Goal: Information Seeking & Learning: Learn about a topic

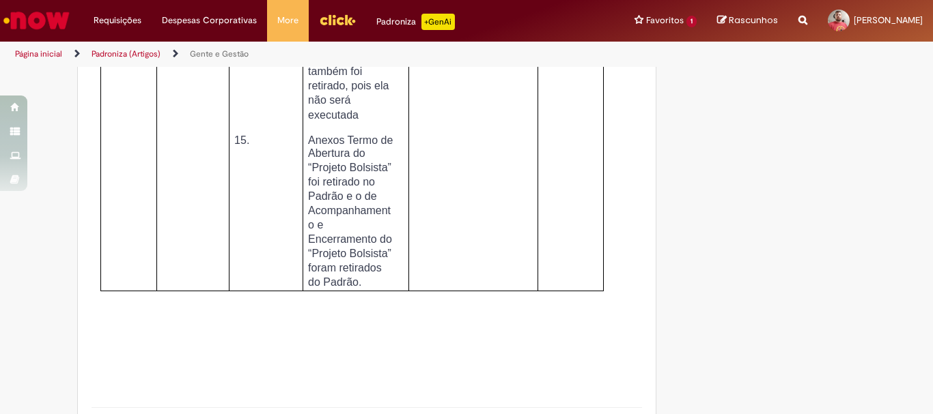
scroll to position [5667, 0]
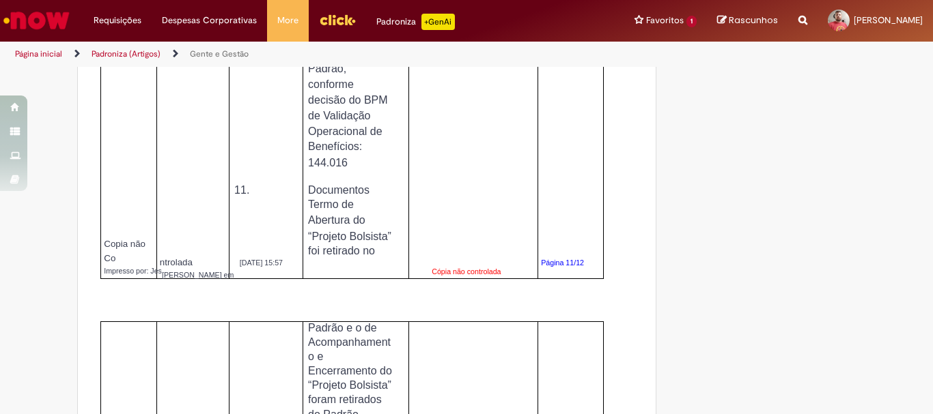
click at [43, 54] on link "Página inicial" at bounding box center [38, 53] width 47 height 11
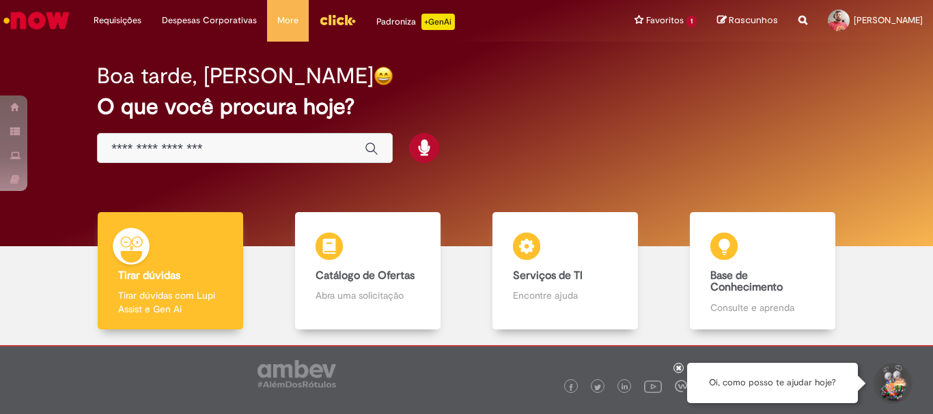
scroll to position [67, 0]
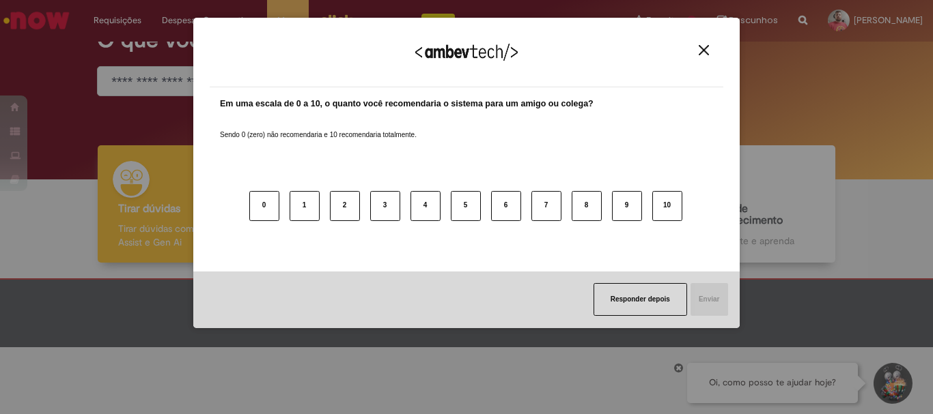
click at [698, 44] on div "Agradecemos seu feedback!" at bounding box center [466, 60] width 513 height 53
click at [698, 47] on button "Close" at bounding box center [703, 50] width 18 height 12
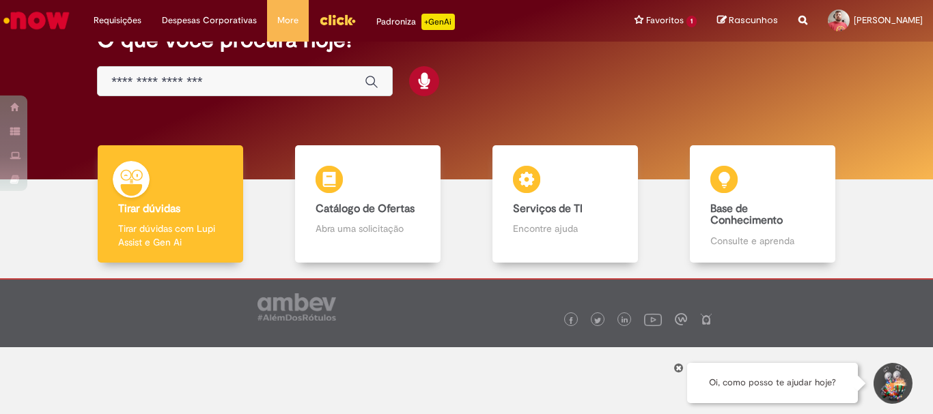
click at [173, 81] on input "Basta digitar aqui" at bounding box center [231, 82] width 240 height 16
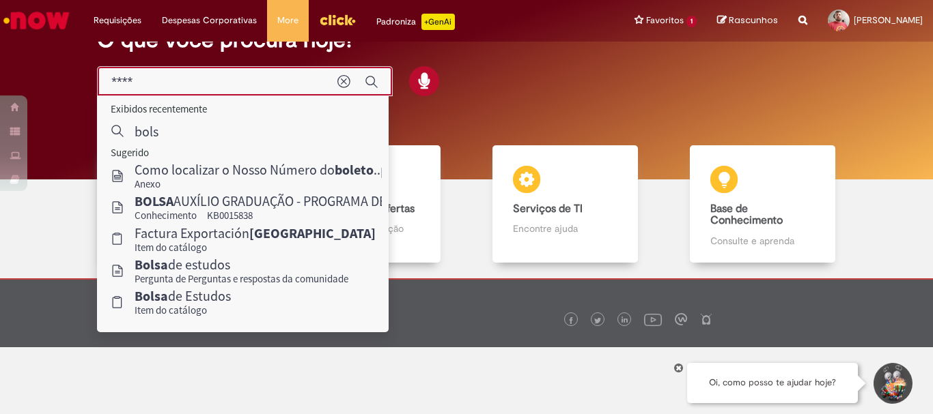
type input "*****"
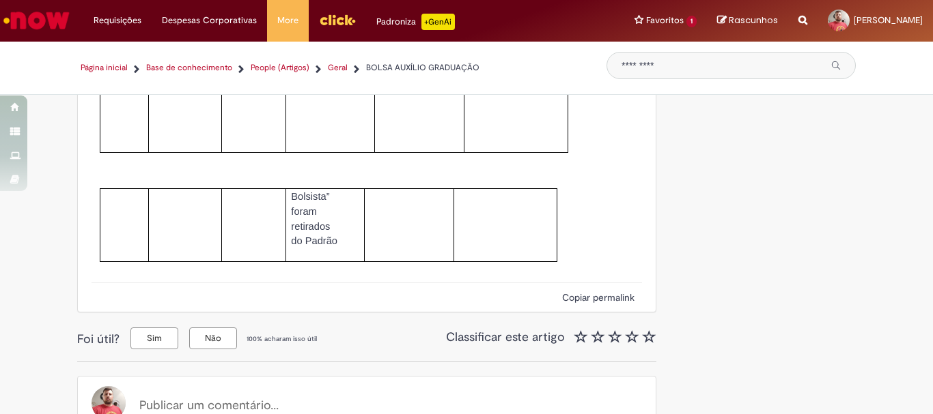
scroll to position [5856, 0]
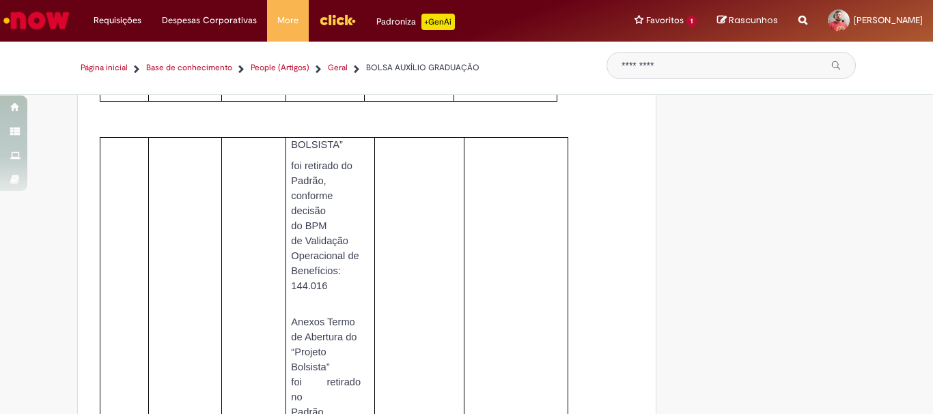
click at [54, 20] on img "Ir para a Homepage" at bounding box center [36, 20] width 70 height 27
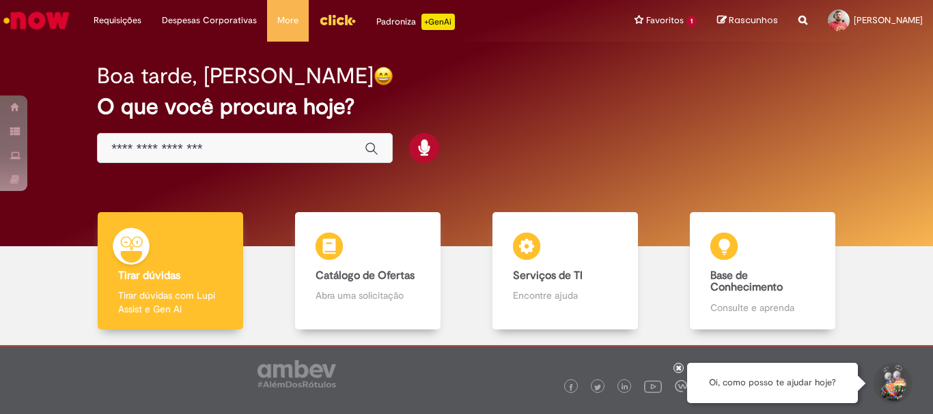
click at [250, 152] on input "Basta digitar aqui" at bounding box center [231, 149] width 240 height 16
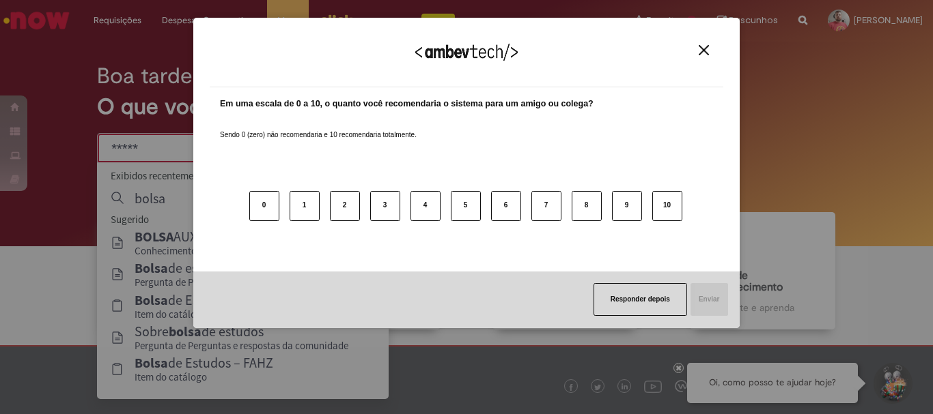
type input "*****"
click at [708, 44] on div "Agradecemos seu feedback!" at bounding box center [466, 60] width 513 height 53
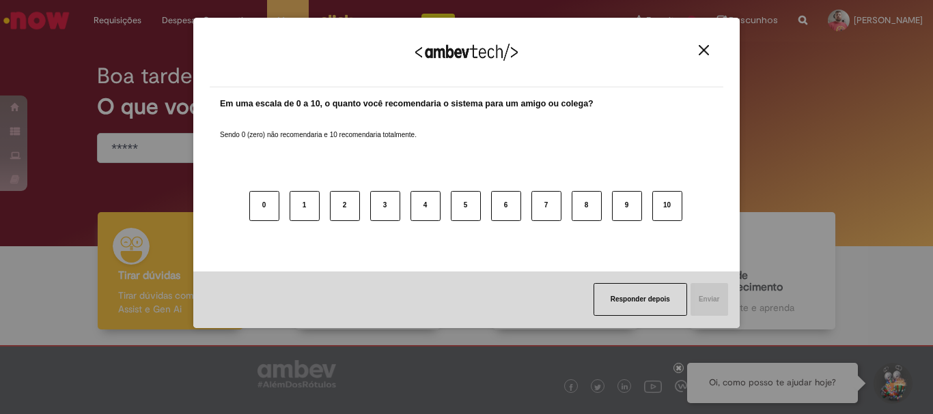
click at [699, 49] on img "Close" at bounding box center [704, 50] width 10 height 10
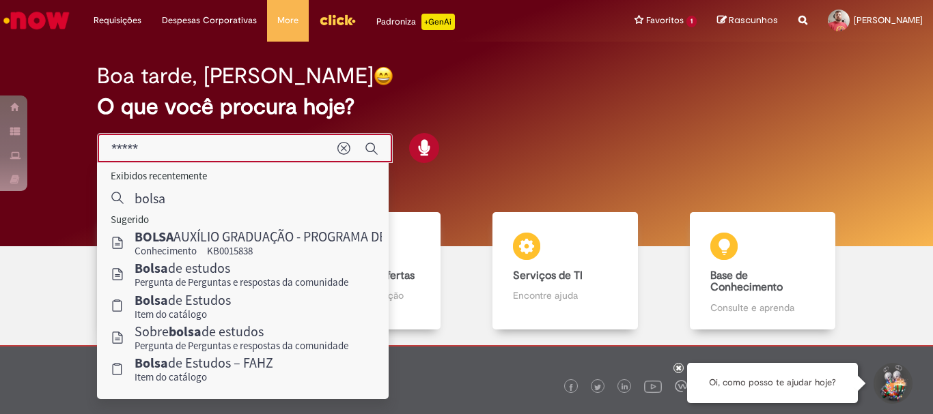
click at [215, 154] on input "*****" at bounding box center [217, 149] width 212 height 16
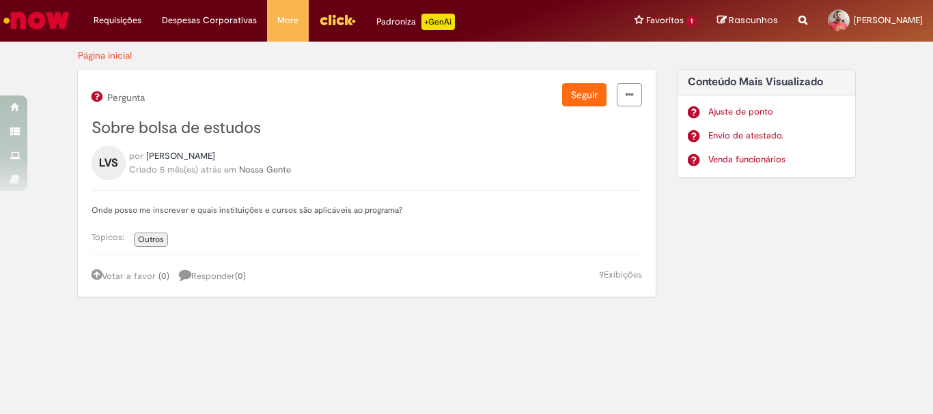
click at [50, 12] on img "Ir para a Homepage" at bounding box center [36, 20] width 70 height 27
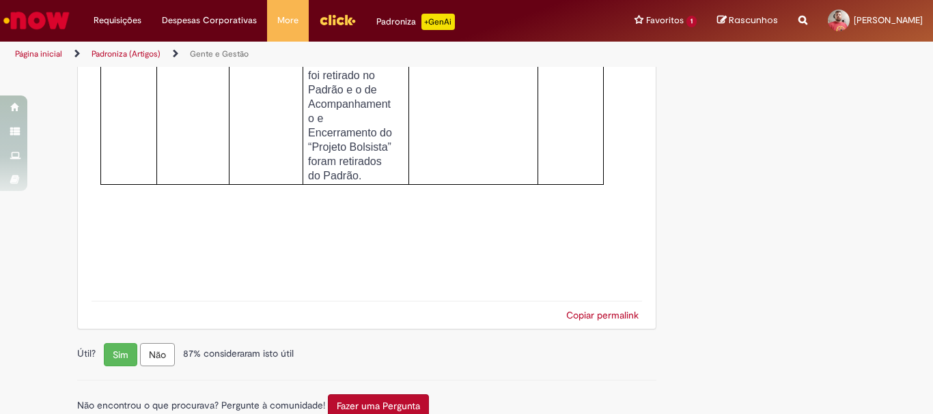
scroll to position [6047, 0]
